Goal: Information Seeking & Learning: Learn about a topic

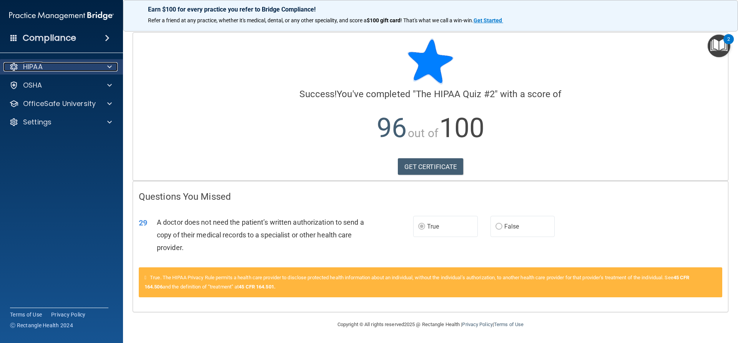
click at [42, 68] on p "HIPAA" at bounding box center [33, 66] width 20 height 9
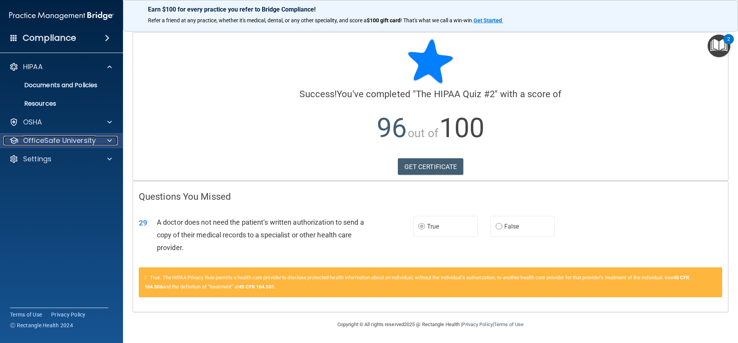
click at [48, 138] on p "OfficeSafe University" at bounding box center [59, 140] width 73 height 9
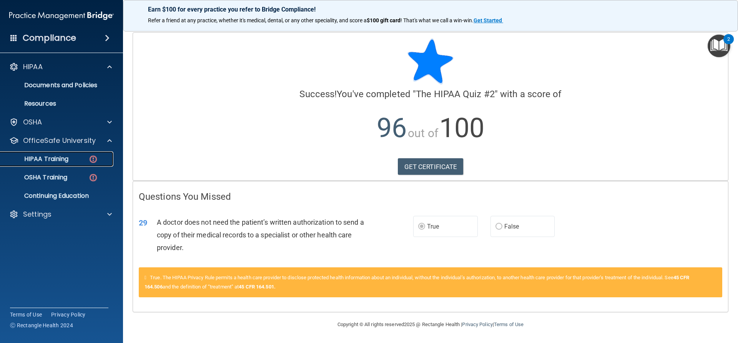
click at [65, 164] on link "HIPAA Training" at bounding box center [52, 159] width 121 height 15
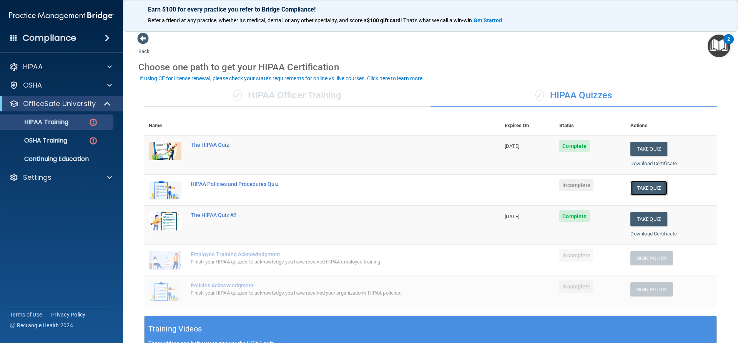
click at [637, 186] on button "Take Quiz" at bounding box center [649, 188] width 37 height 14
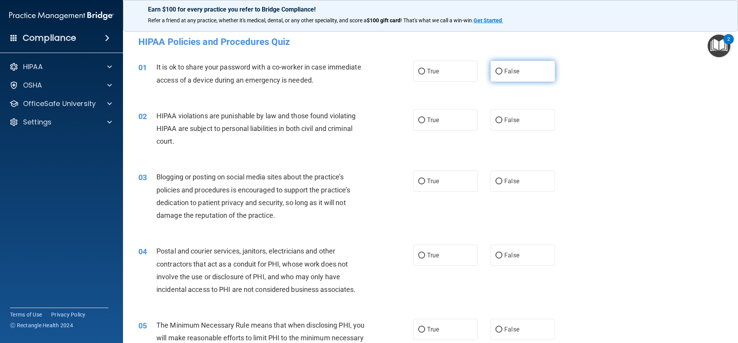
click at [507, 70] on span "False" at bounding box center [512, 71] width 15 height 7
click at [503, 70] on input "False" at bounding box center [499, 72] width 7 height 6
radio input "true"
click at [456, 124] on label "True" at bounding box center [445, 120] width 65 height 21
click at [425, 123] on input "True" at bounding box center [421, 121] width 7 height 6
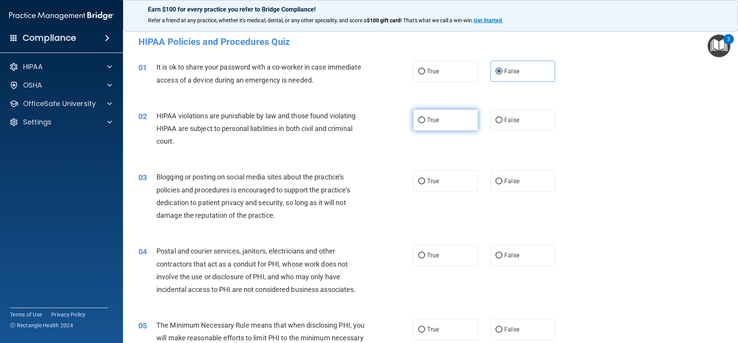
radio input "true"
click at [509, 176] on label "False" at bounding box center [523, 181] width 65 height 21
click at [503, 179] on input "False" at bounding box center [499, 182] width 7 height 6
radio input "true"
click at [521, 253] on label "False" at bounding box center [523, 255] width 65 height 21
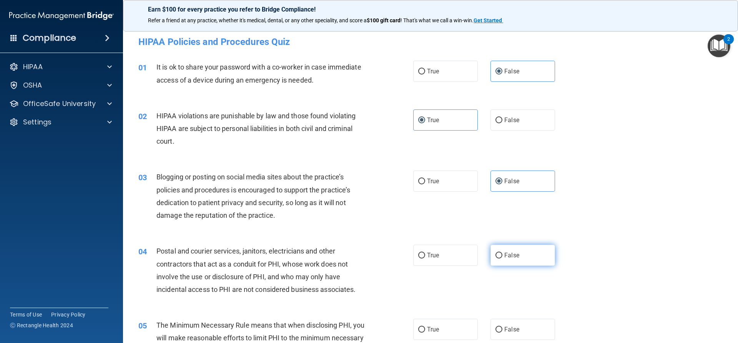
click at [503, 253] on input "False" at bounding box center [499, 256] width 7 height 6
radio input "true"
click at [423, 334] on label "True" at bounding box center [445, 329] width 65 height 21
click at [423, 333] on input "True" at bounding box center [421, 330] width 7 height 6
radio input "true"
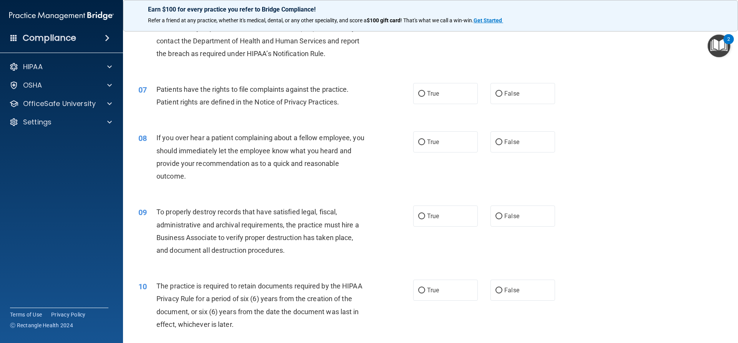
scroll to position [346, 0]
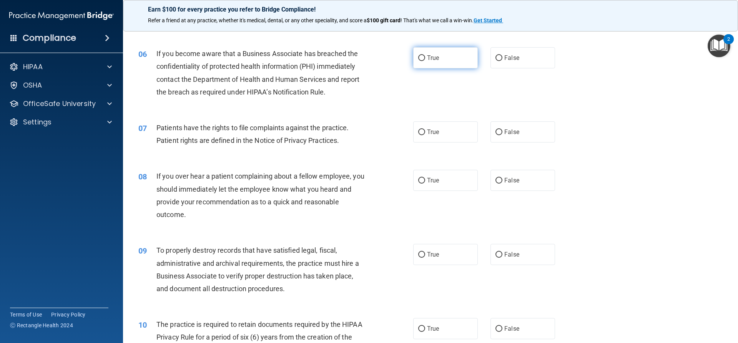
click at [430, 62] on label "True" at bounding box center [445, 57] width 65 height 21
click at [425, 61] on input "True" at bounding box center [421, 58] width 7 height 6
radio input "true"
click at [454, 133] on label "True" at bounding box center [445, 132] width 65 height 21
click at [425, 133] on input "True" at bounding box center [421, 133] width 7 height 6
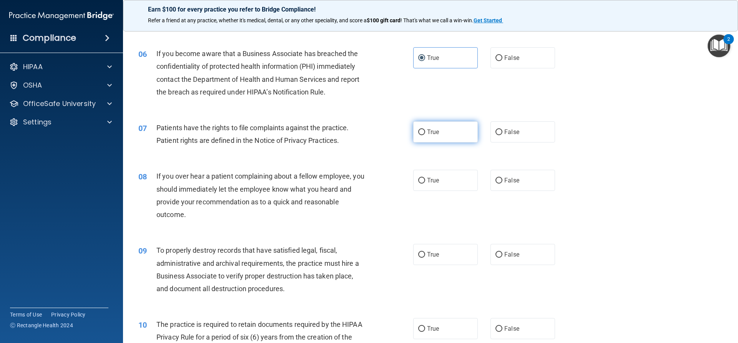
radio input "true"
click at [532, 173] on label "False" at bounding box center [523, 180] width 65 height 21
click at [503, 178] on input "False" at bounding box center [499, 181] width 7 height 6
radio input "true"
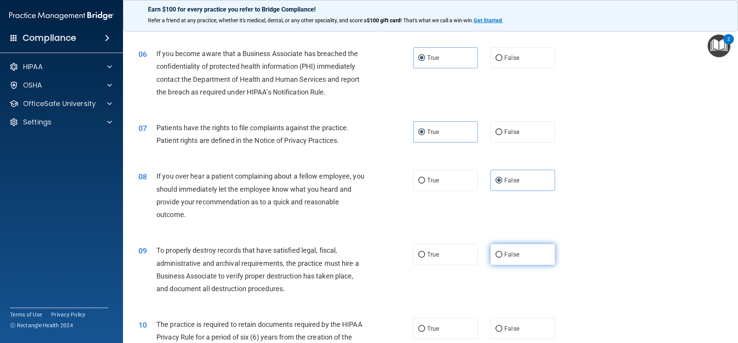
click at [524, 253] on label "False" at bounding box center [523, 254] width 65 height 21
click at [503, 253] on input "False" at bounding box center [499, 255] width 7 height 6
radio input "true"
click at [453, 333] on label "True" at bounding box center [445, 328] width 65 height 21
click at [425, 332] on input "True" at bounding box center [421, 329] width 7 height 6
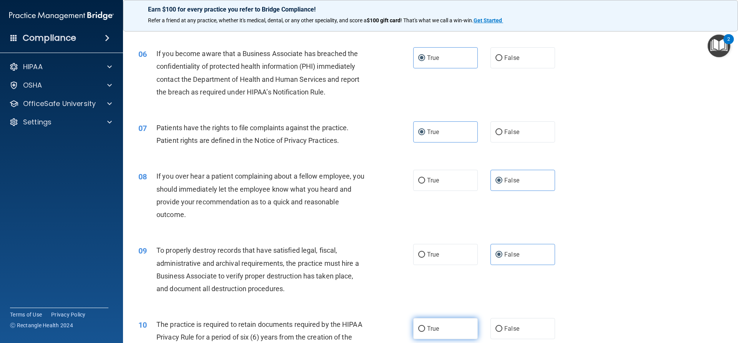
radio input "true"
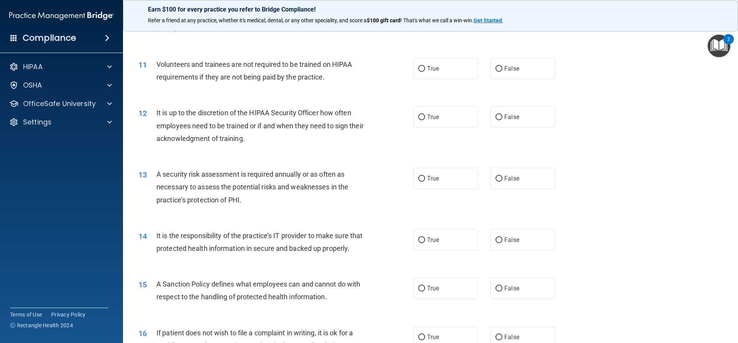
scroll to position [692, 0]
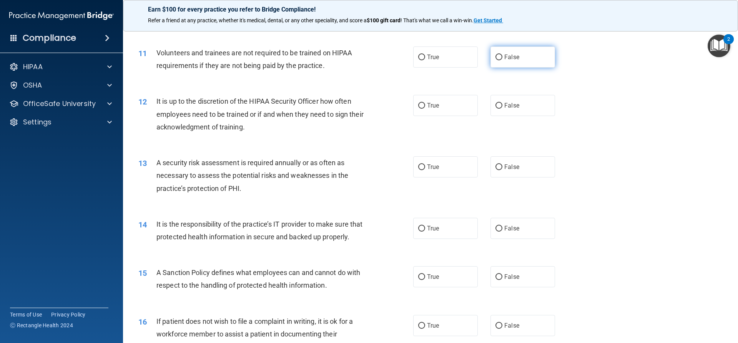
click at [514, 60] on span "False" at bounding box center [512, 56] width 15 height 7
click at [503, 60] on input "False" at bounding box center [499, 58] width 7 height 6
radio input "true"
click at [513, 111] on label "False" at bounding box center [523, 105] width 65 height 21
click at [503, 109] on input "False" at bounding box center [499, 106] width 7 height 6
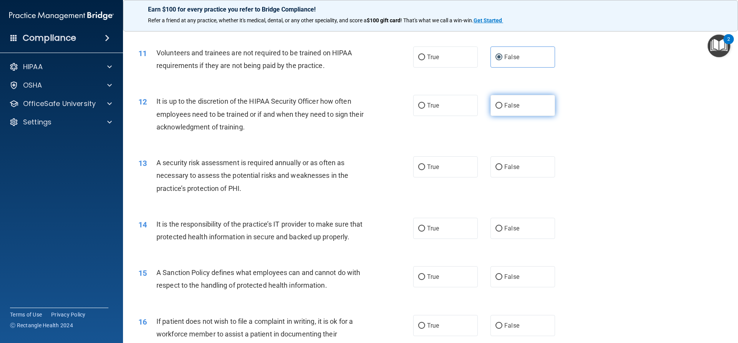
radio input "true"
click at [465, 175] on label "True" at bounding box center [445, 167] width 65 height 21
click at [425, 170] on input "True" at bounding box center [421, 168] width 7 height 6
radio input "true"
click at [498, 227] on input "False" at bounding box center [499, 229] width 7 height 6
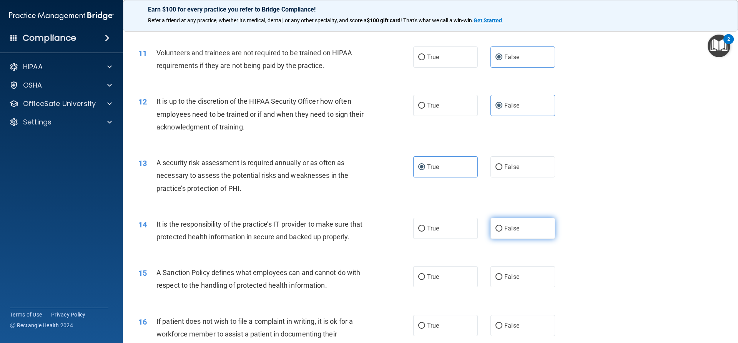
radio input "true"
click at [451, 285] on label "True" at bounding box center [445, 276] width 65 height 21
click at [425, 280] on input "True" at bounding box center [421, 278] width 7 height 6
radio input "true"
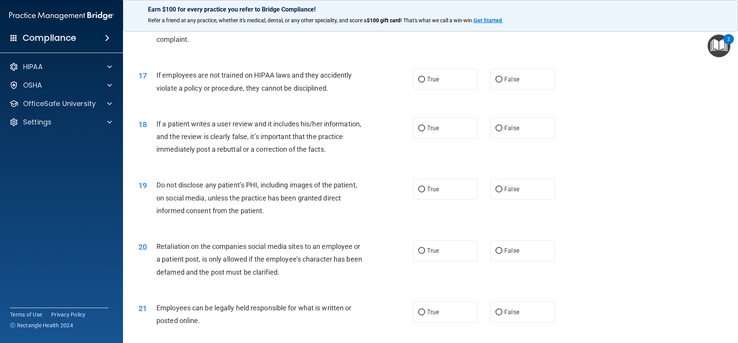
scroll to position [961, 0]
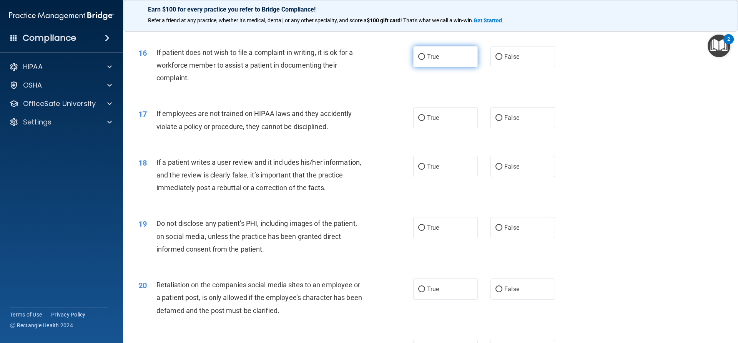
click at [432, 60] on span "True" at bounding box center [433, 56] width 12 height 7
click at [425, 60] on input "True" at bounding box center [421, 57] width 7 height 6
radio input "true"
click at [525, 128] on label "False" at bounding box center [523, 117] width 65 height 21
click at [503, 121] on input "False" at bounding box center [499, 118] width 7 height 6
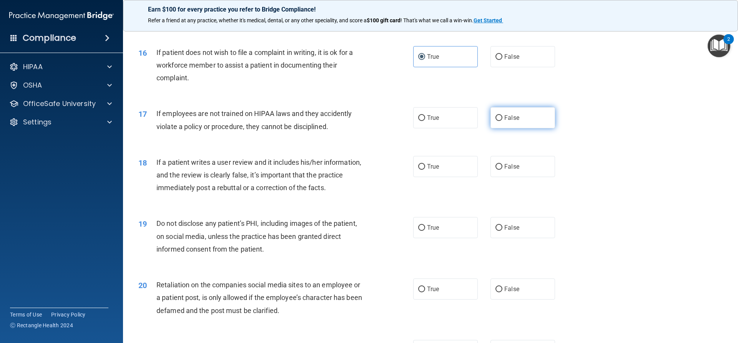
radio input "true"
click at [511, 170] on span "False" at bounding box center [512, 166] width 15 height 7
click at [503, 170] on input "False" at bounding box center [499, 167] width 7 height 6
radio input "true"
click at [441, 237] on label "True" at bounding box center [445, 227] width 65 height 21
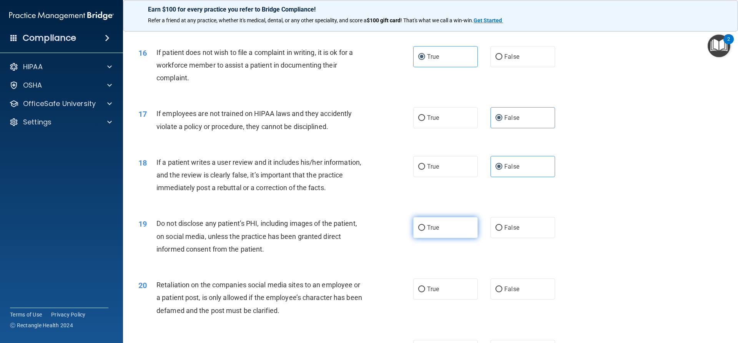
click at [425, 231] on input "True" at bounding box center [421, 228] width 7 height 6
radio input "true"
click at [515, 296] on label "False" at bounding box center [523, 289] width 65 height 21
click at [503, 293] on input "False" at bounding box center [499, 290] width 7 height 6
radio input "true"
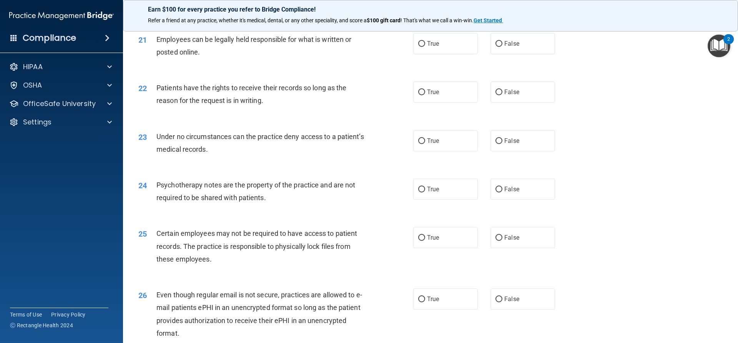
scroll to position [1269, 0]
click at [423, 54] on label "True" at bounding box center [445, 43] width 65 height 21
click at [423, 47] on input "True" at bounding box center [421, 44] width 7 height 6
radio input "true"
click at [448, 102] on label "True" at bounding box center [445, 91] width 65 height 21
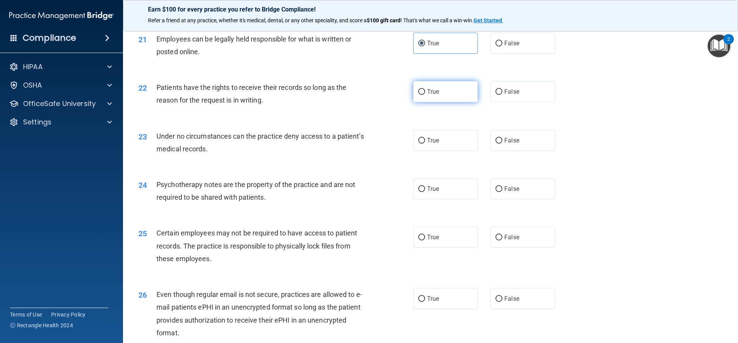
click at [425, 95] on input "True" at bounding box center [421, 92] width 7 height 6
radio input "true"
click at [438, 151] on label "True" at bounding box center [445, 140] width 65 height 21
click at [425, 144] on input "True" at bounding box center [421, 141] width 7 height 6
radio input "true"
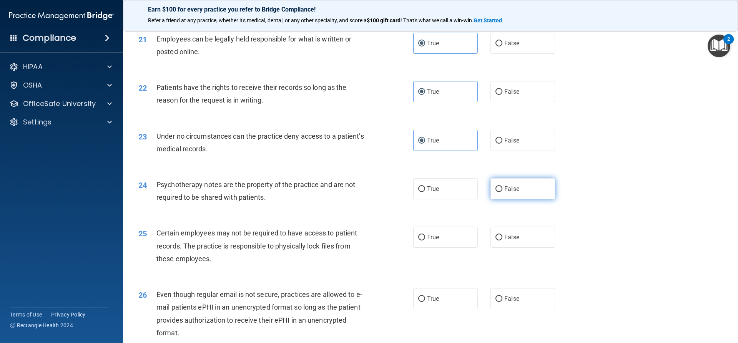
click at [520, 200] on label "False" at bounding box center [523, 188] width 65 height 21
click at [503, 192] on input "False" at bounding box center [499, 189] width 7 height 6
radio input "true"
click at [431, 248] on label "True" at bounding box center [445, 237] width 65 height 21
click at [425, 241] on input "True" at bounding box center [421, 238] width 7 height 6
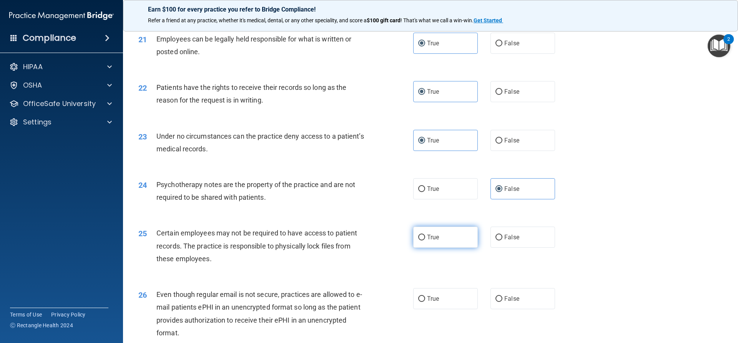
radio input "true"
click at [435, 303] on span "True" at bounding box center [433, 298] width 12 height 7
click at [425, 302] on input "True" at bounding box center [421, 299] width 7 height 6
radio input "true"
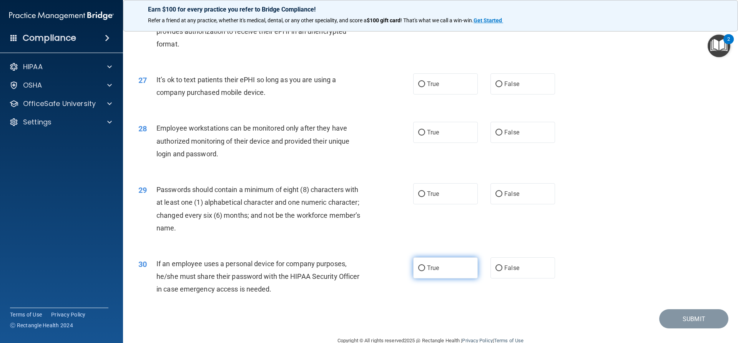
scroll to position [1577, 0]
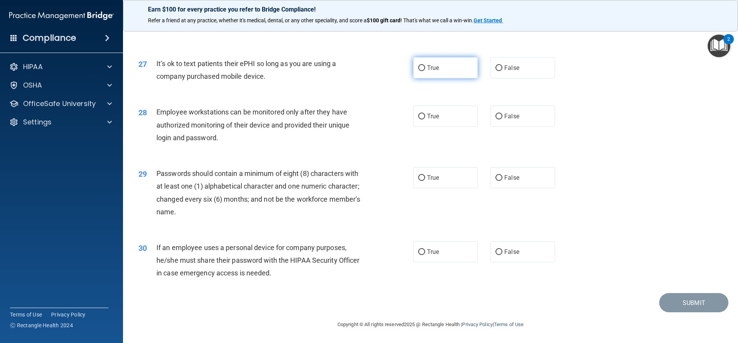
click at [430, 72] on span "True" at bounding box center [433, 67] width 12 height 7
click at [425, 71] on input "True" at bounding box center [421, 68] width 7 height 6
radio input "true"
click at [535, 126] on label "False" at bounding box center [523, 116] width 65 height 21
click at [503, 120] on input "False" at bounding box center [499, 117] width 7 height 6
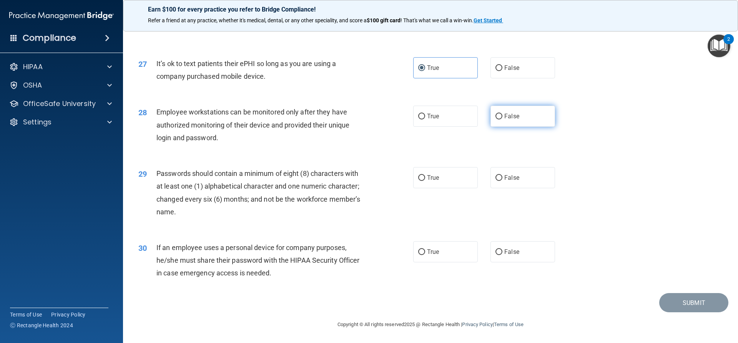
radio input "true"
click at [531, 78] on label "False" at bounding box center [523, 67] width 65 height 21
click at [503, 71] on input "False" at bounding box center [499, 68] width 7 height 6
radio input "true"
radio input "false"
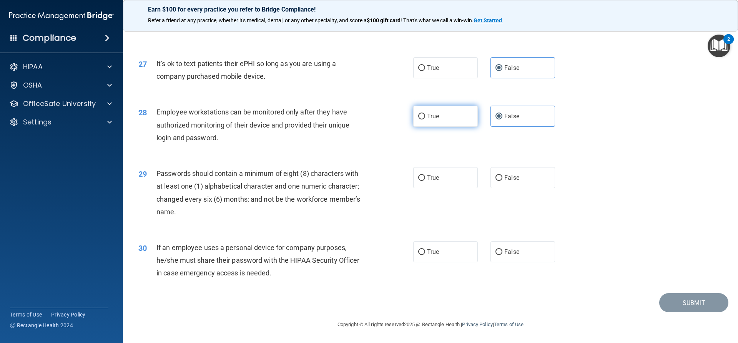
click at [453, 127] on label "True" at bounding box center [445, 116] width 65 height 21
click at [425, 120] on input "True" at bounding box center [421, 117] width 7 height 6
radio input "true"
radio input "false"
click at [441, 180] on label "True" at bounding box center [445, 177] width 65 height 21
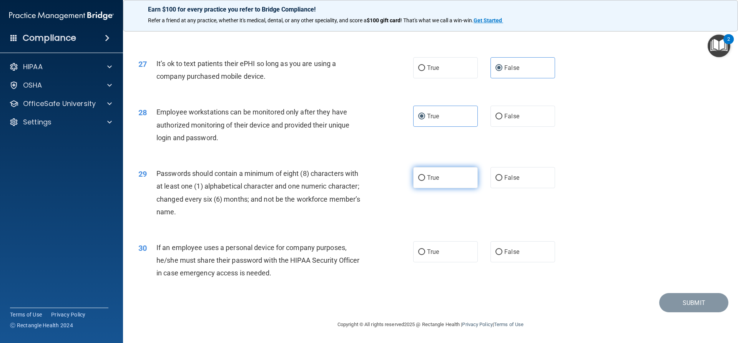
click at [425, 180] on input "True" at bounding box center [421, 178] width 7 height 6
radio input "true"
click at [515, 256] on span "False" at bounding box center [512, 251] width 15 height 7
click at [503, 255] on input "False" at bounding box center [499, 253] width 7 height 6
radio input "true"
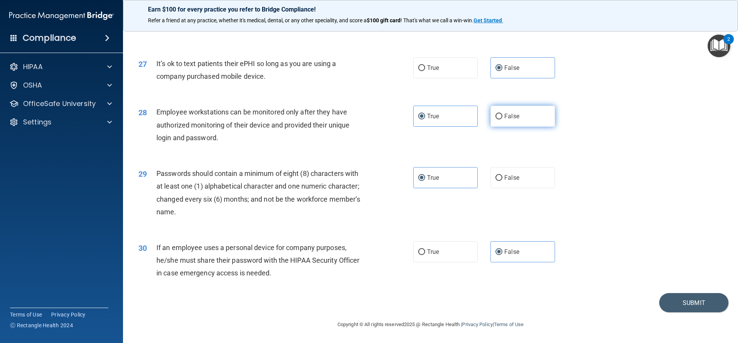
click at [523, 127] on label "False" at bounding box center [523, 116] width 65 height 21
click at [503, 120] on input "False" at bounding box center [499, 117] width 7 height 6
radio input "true"
radio input "false"
click at [682, 313] on button "Submit" at bounding box center [693, 303] width 69 height 20
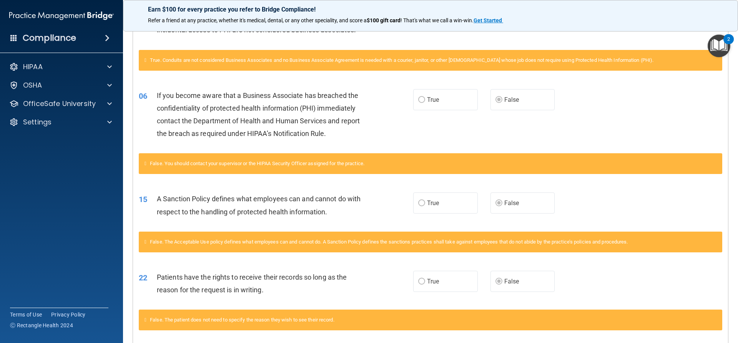
scroll to position [420, 0]
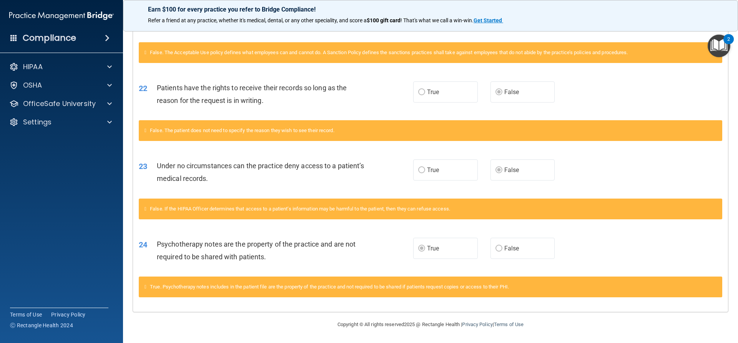
click at [522, 245] on label "False" at bounding box center [523, 248] width 65 height 21
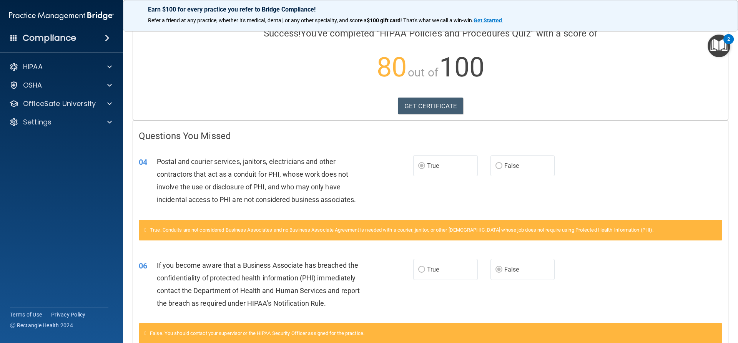
scroll to position [74, 0]
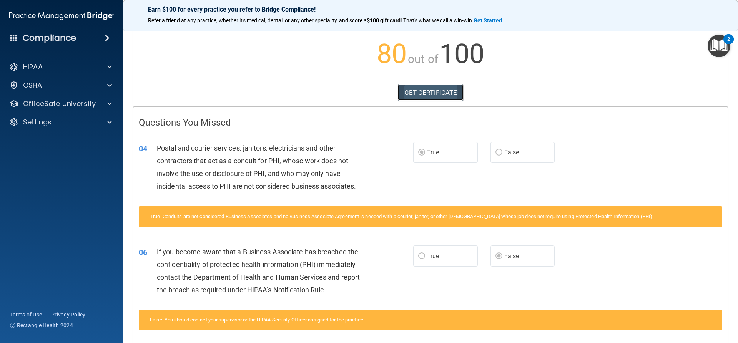
click at [429, 97] on link "GET CERTIFICATE" at bounding box center [431, 92] width 66 height 17
click at [73, 102] on p "OfficeSafe University" at bounding box center [59, 103] width 73 height 9
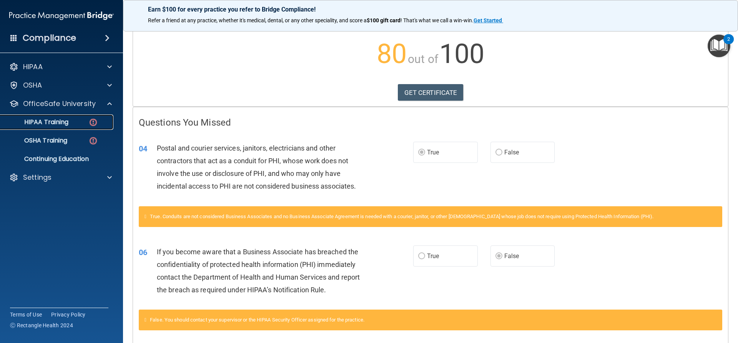
click at [68, 122] on p "HIPAA Training" at bounding box center [36, 122] width 63 height 8
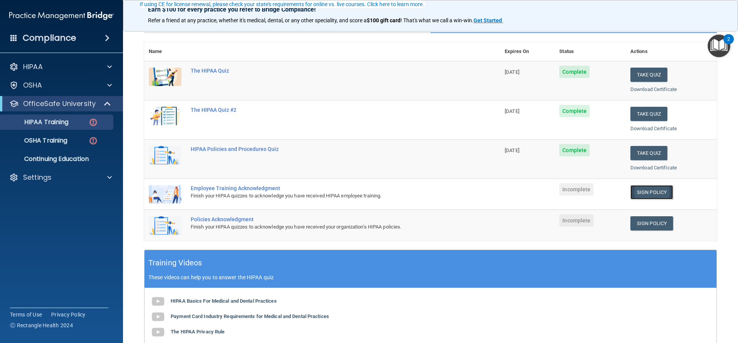
click at [647, 192] on link "Sign Policy" at bounding box center [652, 192] width 43 height 14
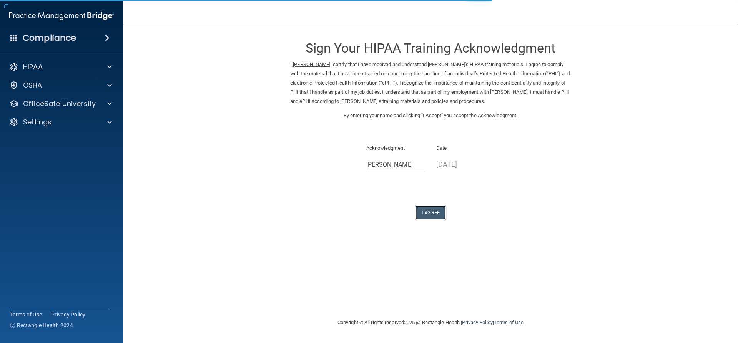
click at [430, 215] on button "I Agree" at bounding box center [430, 213] width 31 height 14
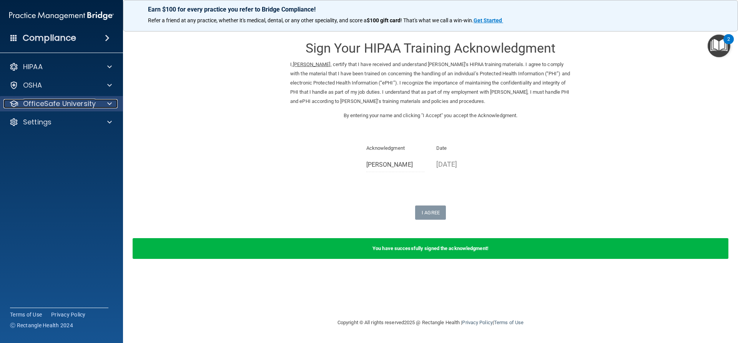
click at [60, 108] on p "OfficeSafe University" at bounding box center [59, 103] width 73 height 9
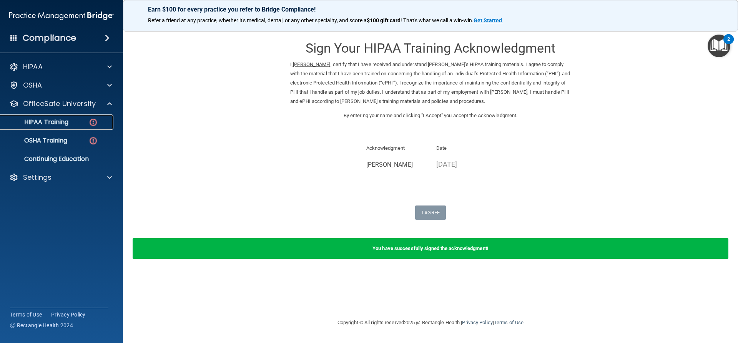
click at [67, 129] on link "HIPAA Training" at bounding box center [52, 122] width 121 height 15
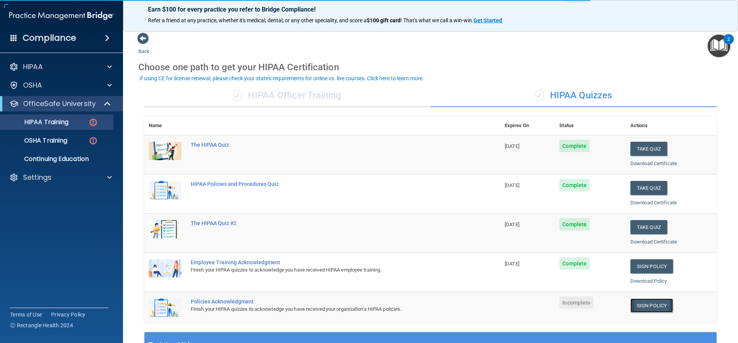
click at [659, 303] on link "Sign Policy" at bounding box center [652, 306] width 43 height 14
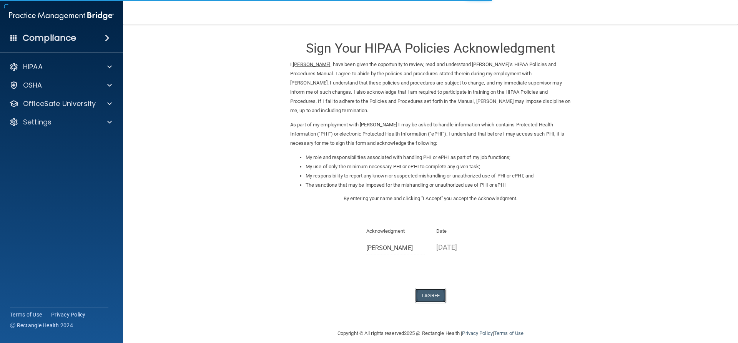
click at [430, 295] on button "I Agree" at bounding box center [430, 296] width 31 height 14
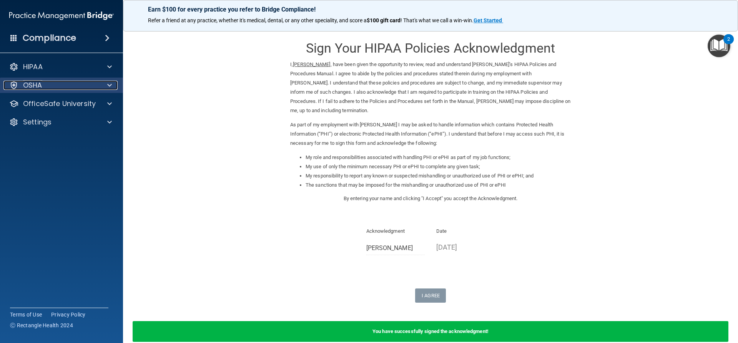
click at [50, 87] on div "OSHA" at bounding box center [50, 85] width 95 height 9
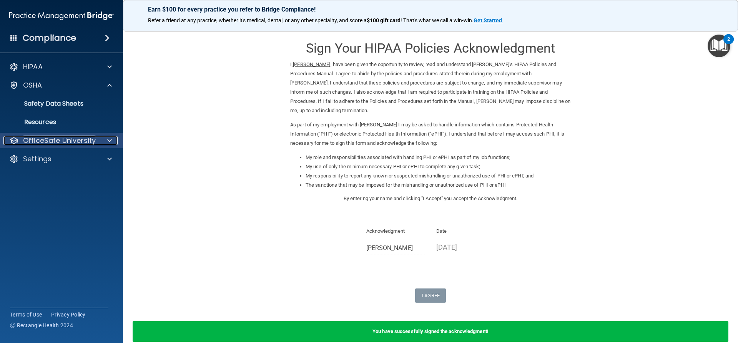
click at [45, 139] on p "OfficeSafe University" at bounding box center [59, 140] width 73 height 9
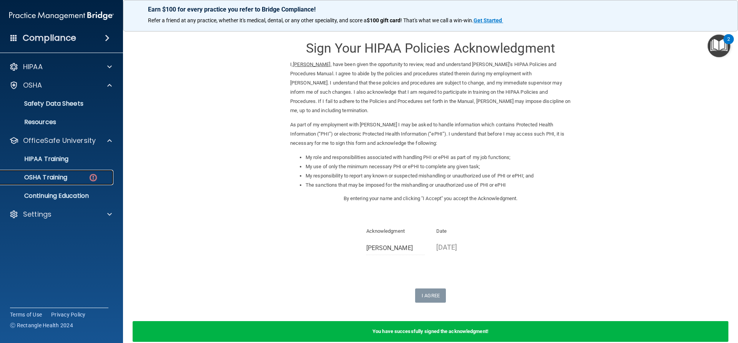
click at [49, 180] on p "OSHA Training" at bounding box center [36, 178] width 62 height 8
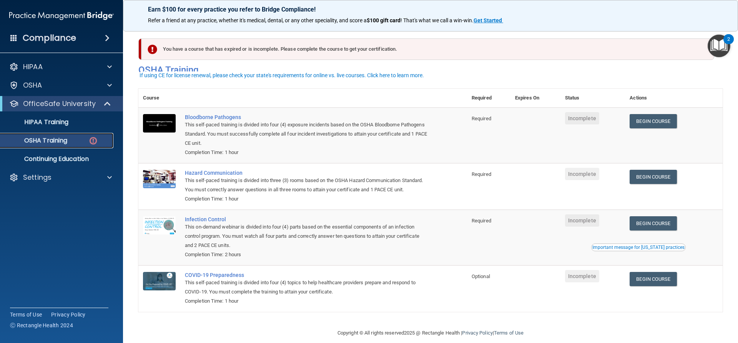
scroll to position [20, 0]
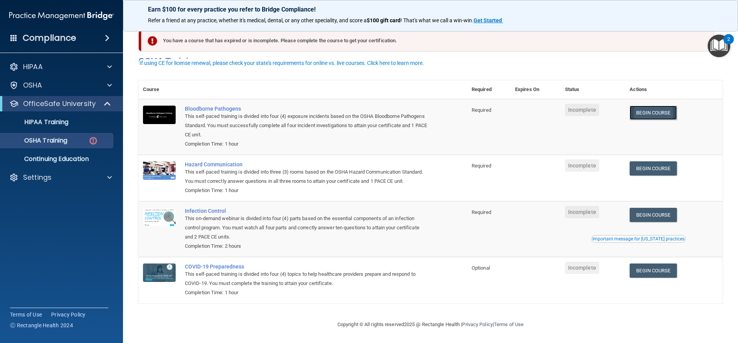
click at [653, 107] on link "Begin Course" at bounding box center [653, 113] width 47 height 14
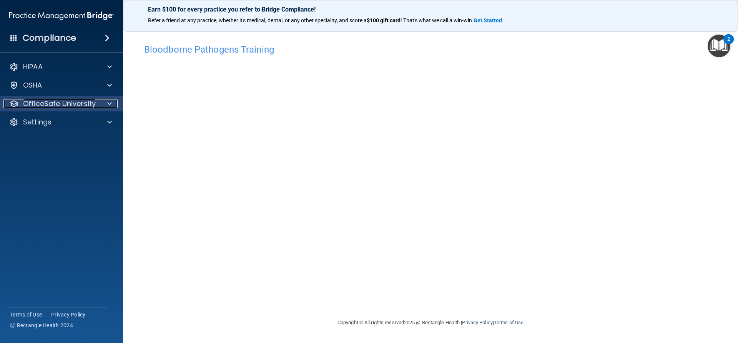
click at [98, 101] on div "OfficeSafe University" at bounding box center [50, 103] width 95 height 9
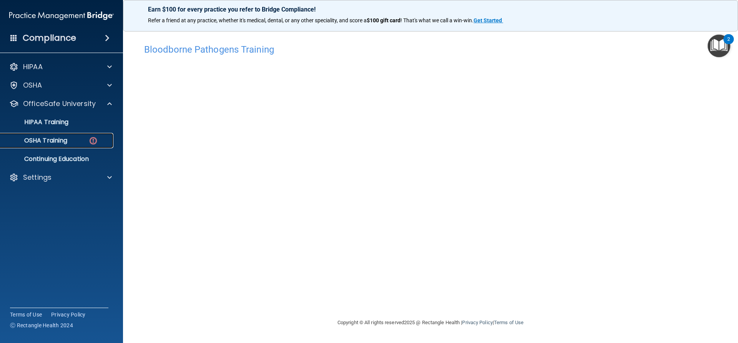
click at [92, 143] on img at bounding box center [93, 141] width 10 height 10
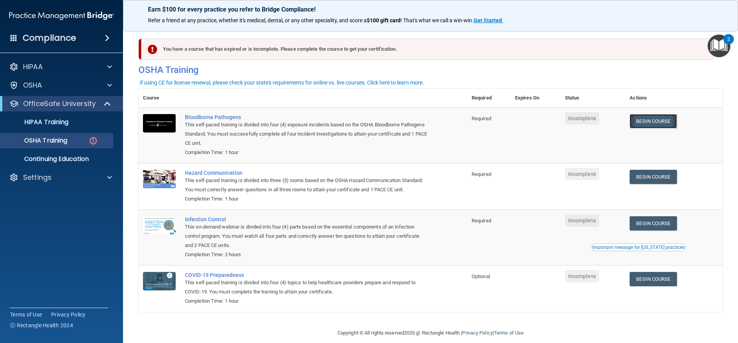
click at [660, 122] on link "Begin Course" at bounding box center [653, 121] width 47 height 14
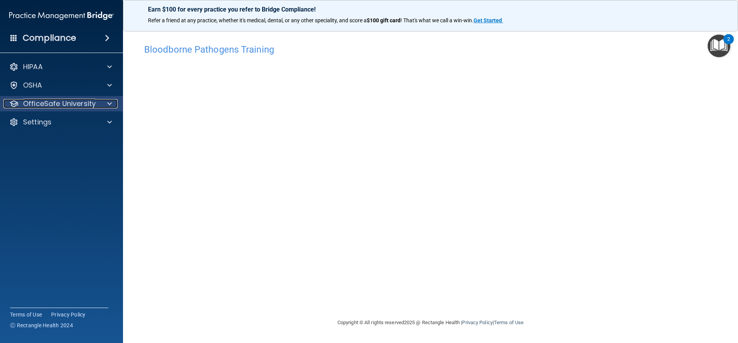
click at [80, 106] on p "OfficeSafe University" at bounding box center [59, 103] width 73 height 9
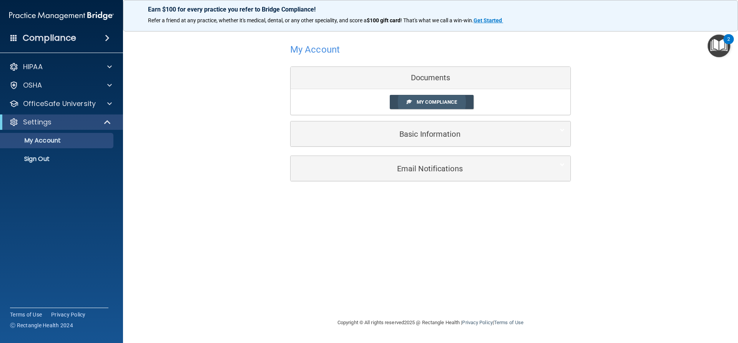
click at [452, 104] on span "My Compliance" at bounding box center [437, 102] width 40 height 6
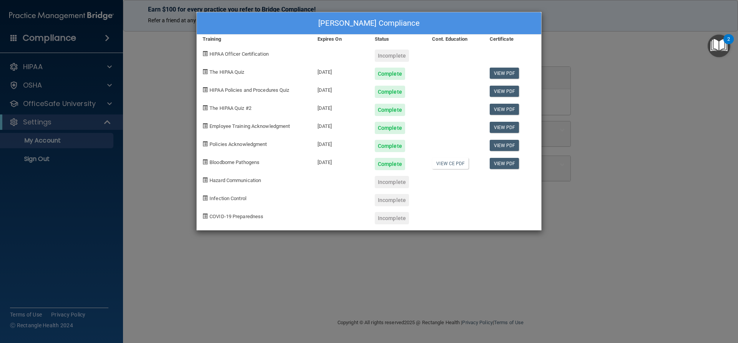
click at [656, 218] on div "Chantell Connor's Compliance Training Expires On Status Cont. Education Certifi…" at bounding box center [369, 171] width 738 height 343
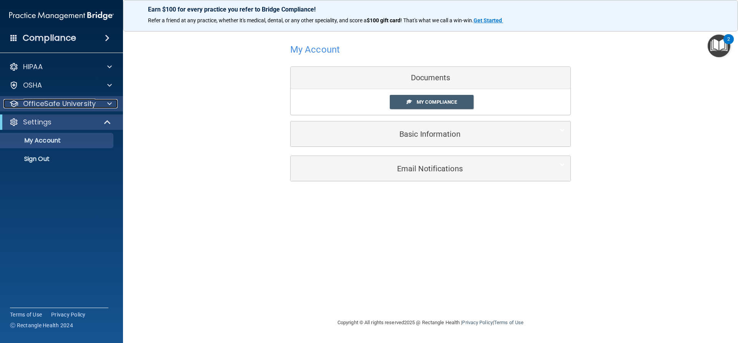
click at [57, 105] on p "OfficeSafe University" at bounding box center [59, 103] width 73 height 9
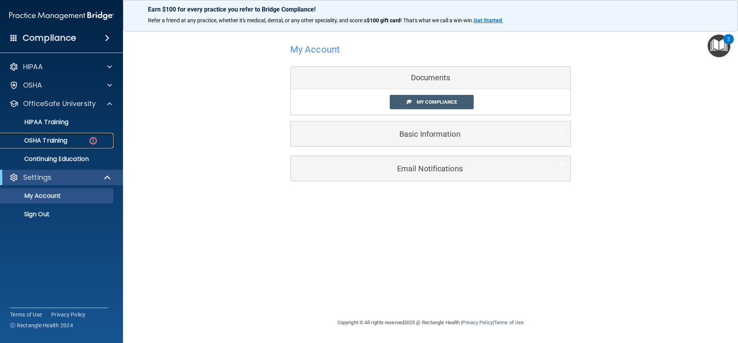
click at [60, 138] on p "OSHA Training" at bounding box center [36, 141] width 62 height 8
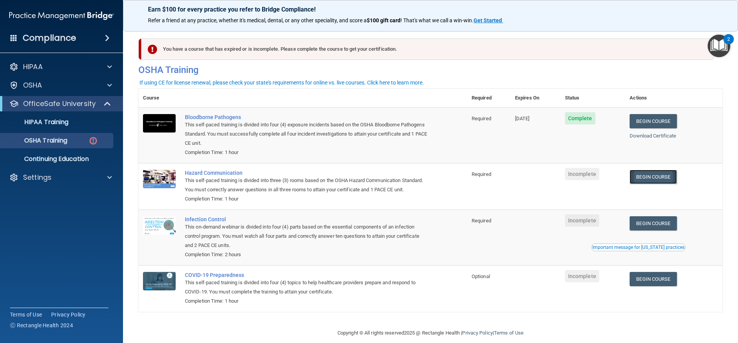
click at [655, 179] on link "Begin Course" at bounding box center [653, 177] width 47 height 14
